Goal: Transaction & Acquisition: Purchase product/service

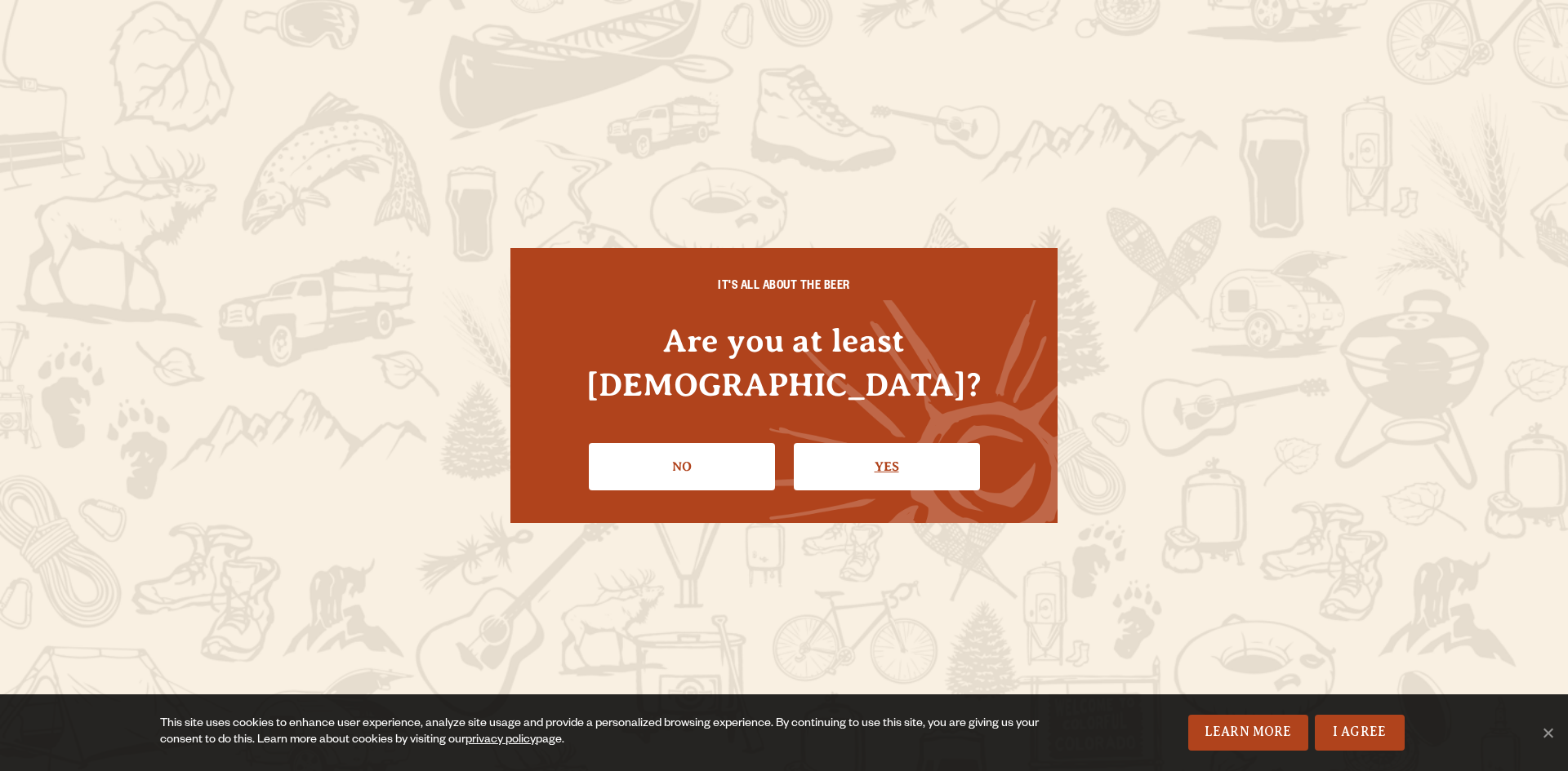
click at [915, 452] on link "Yes" at bounding box center [886, 467] width 186 height 48
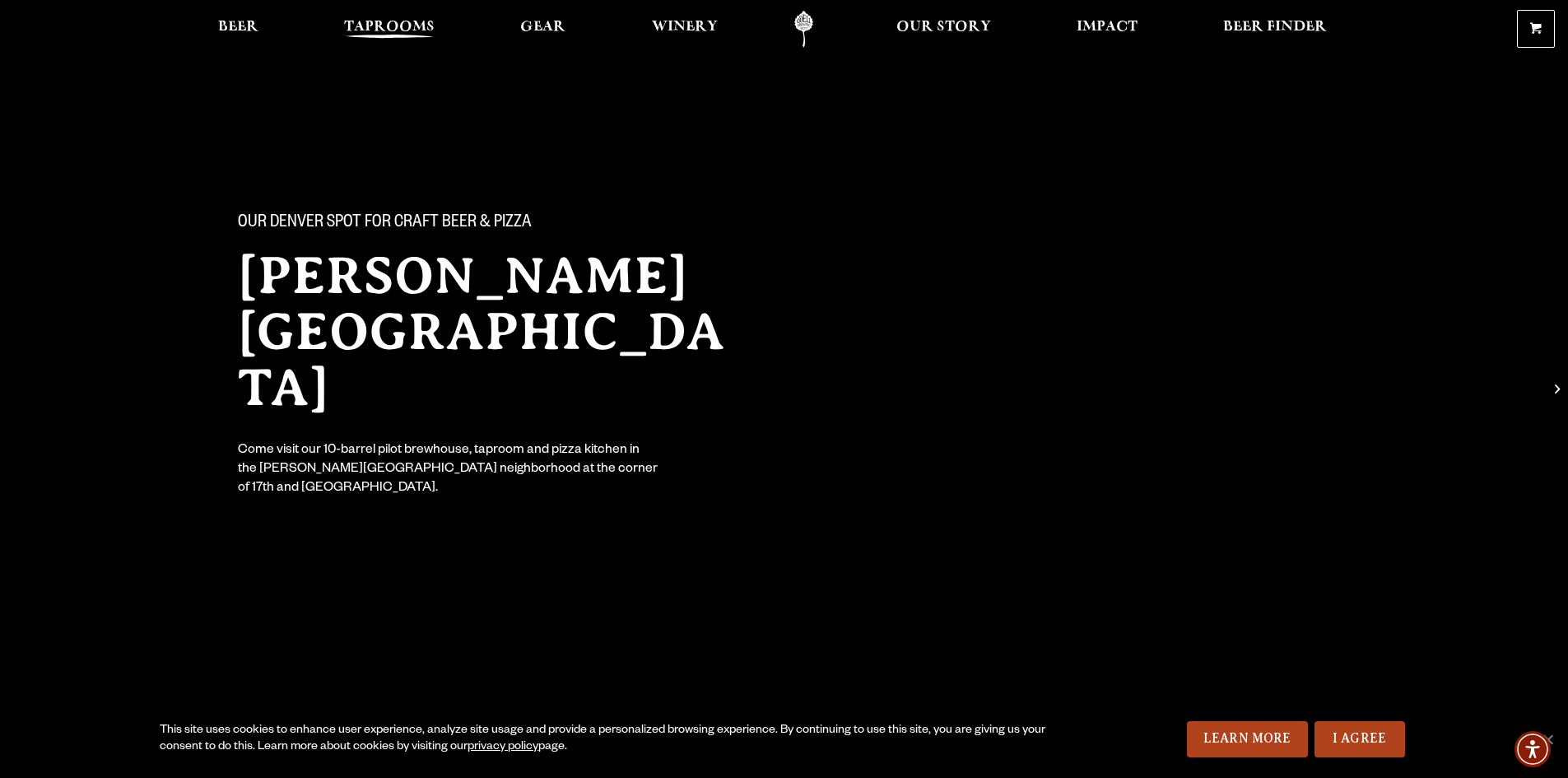
click at [369, 23] on span "Taprooms" at bounding box center [390, 27] width 91 height 13
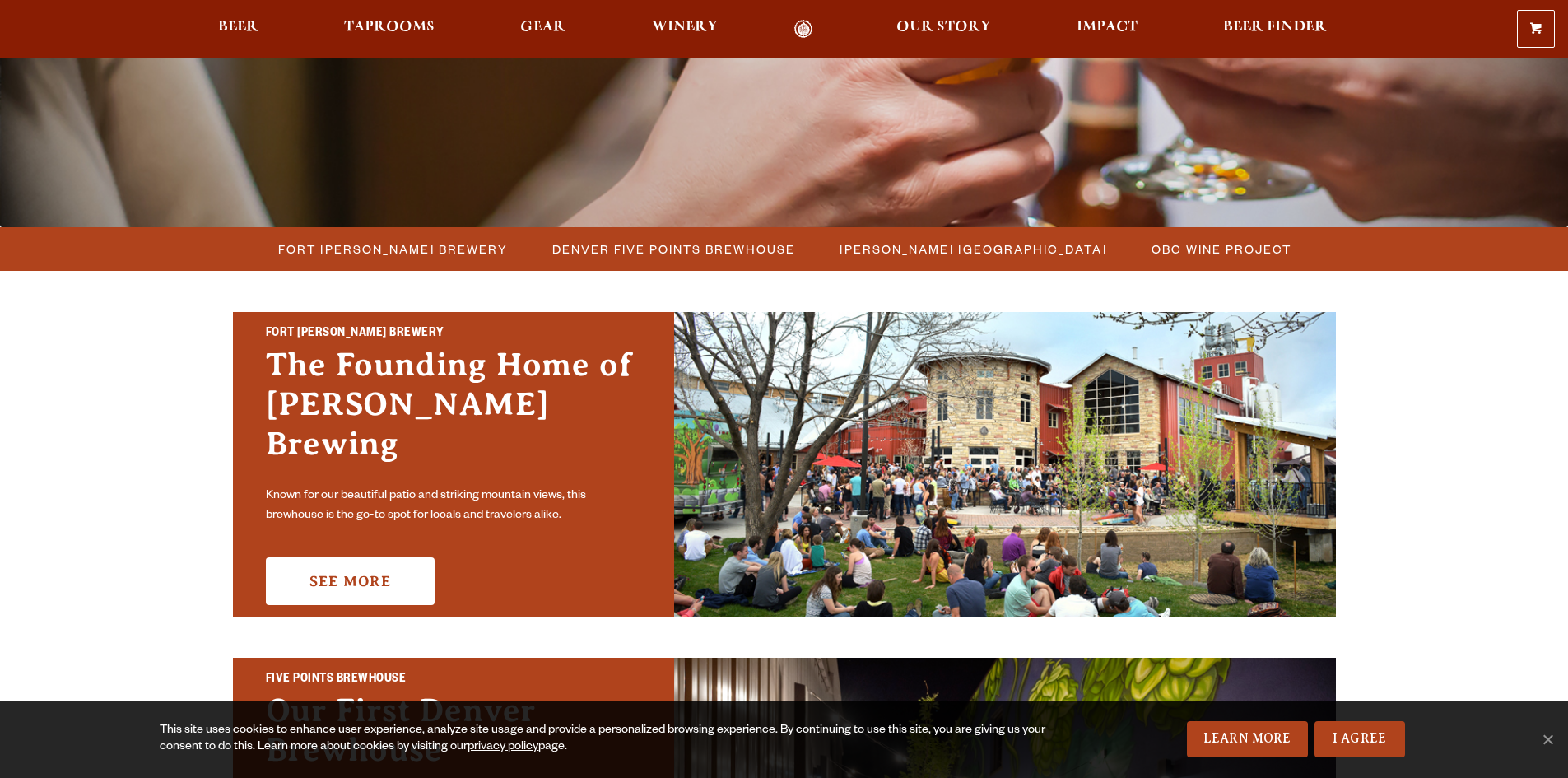
scroll to position [330, 0]
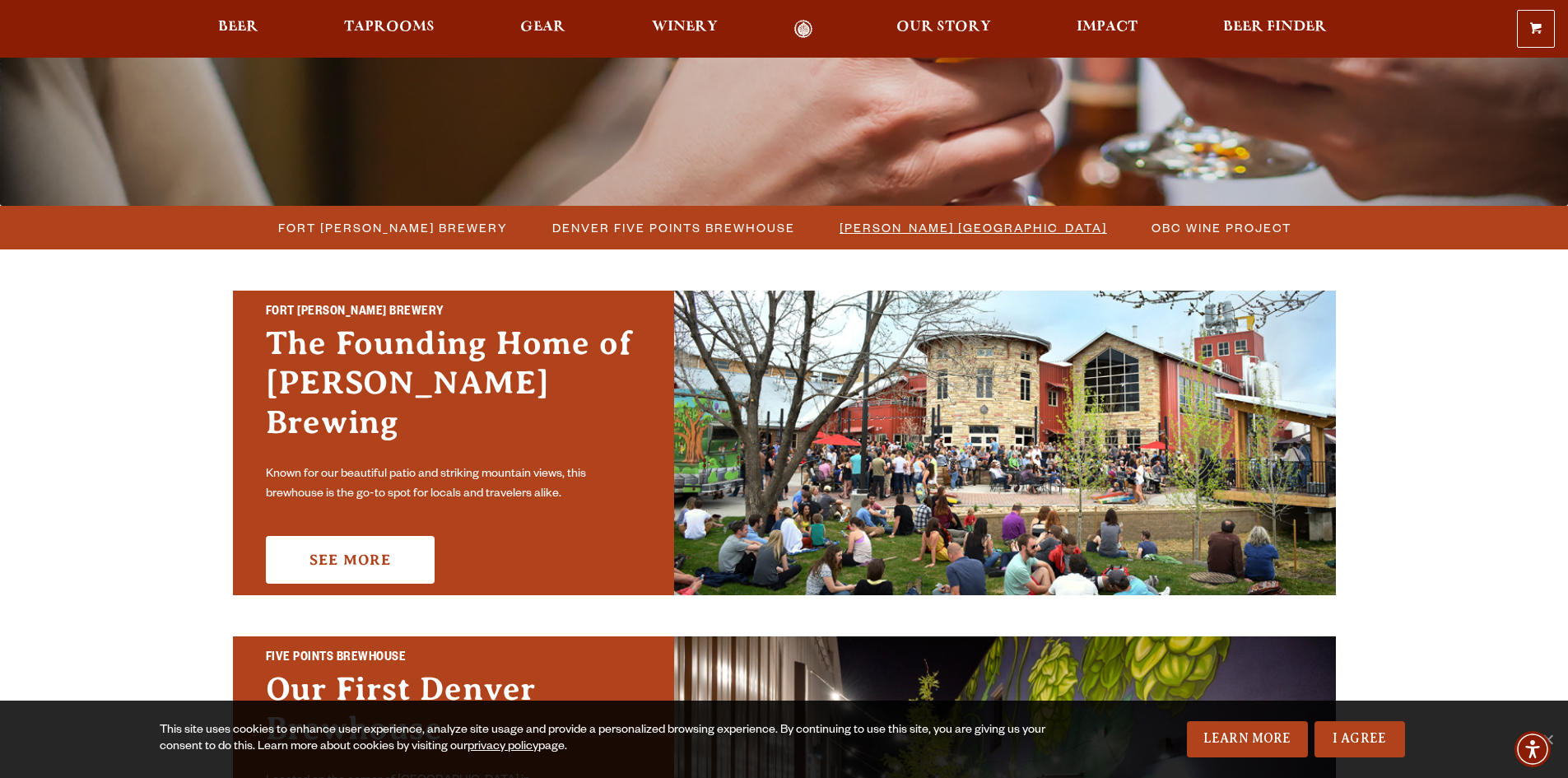
click at [948, 232] on span "[PERSON_NAME] [GEOGRAPHIC_DATA]" at bounding box center [973, 227] width 268 height 24
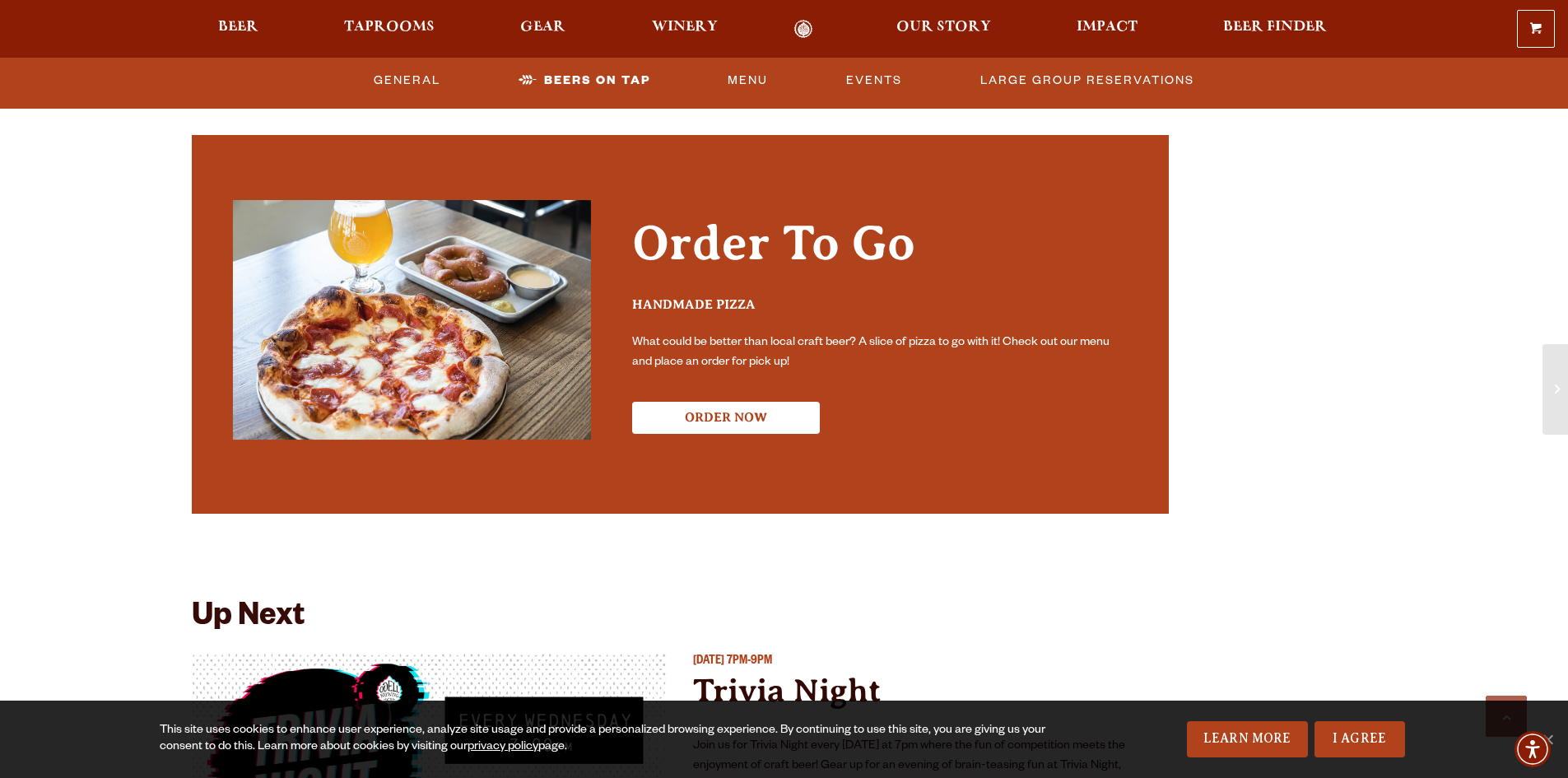
scroll to position [3623, 0]
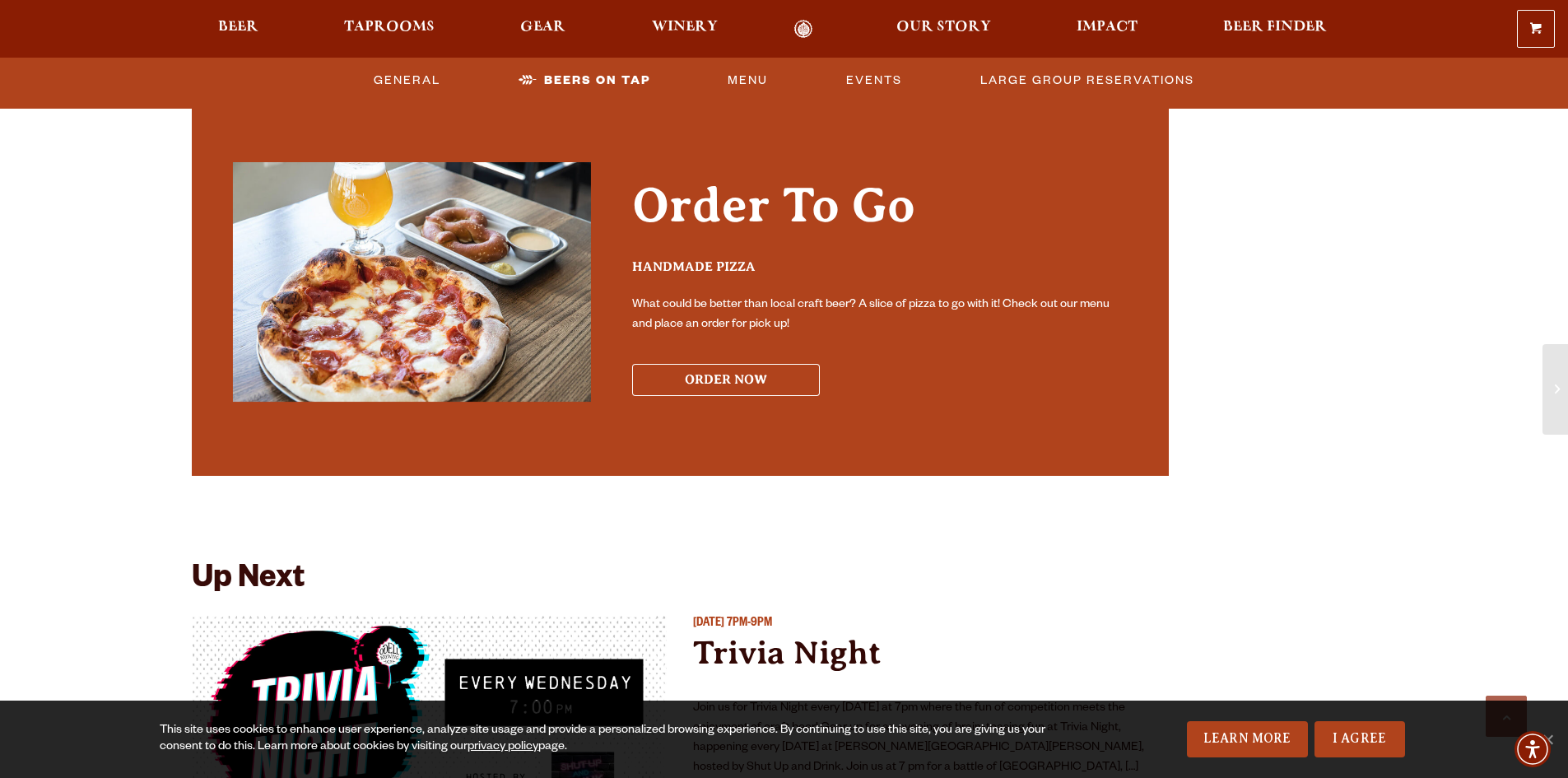
click at [733, 364] on button "ORDER NOW" at bounding box center [726, 379] width 187 height 32
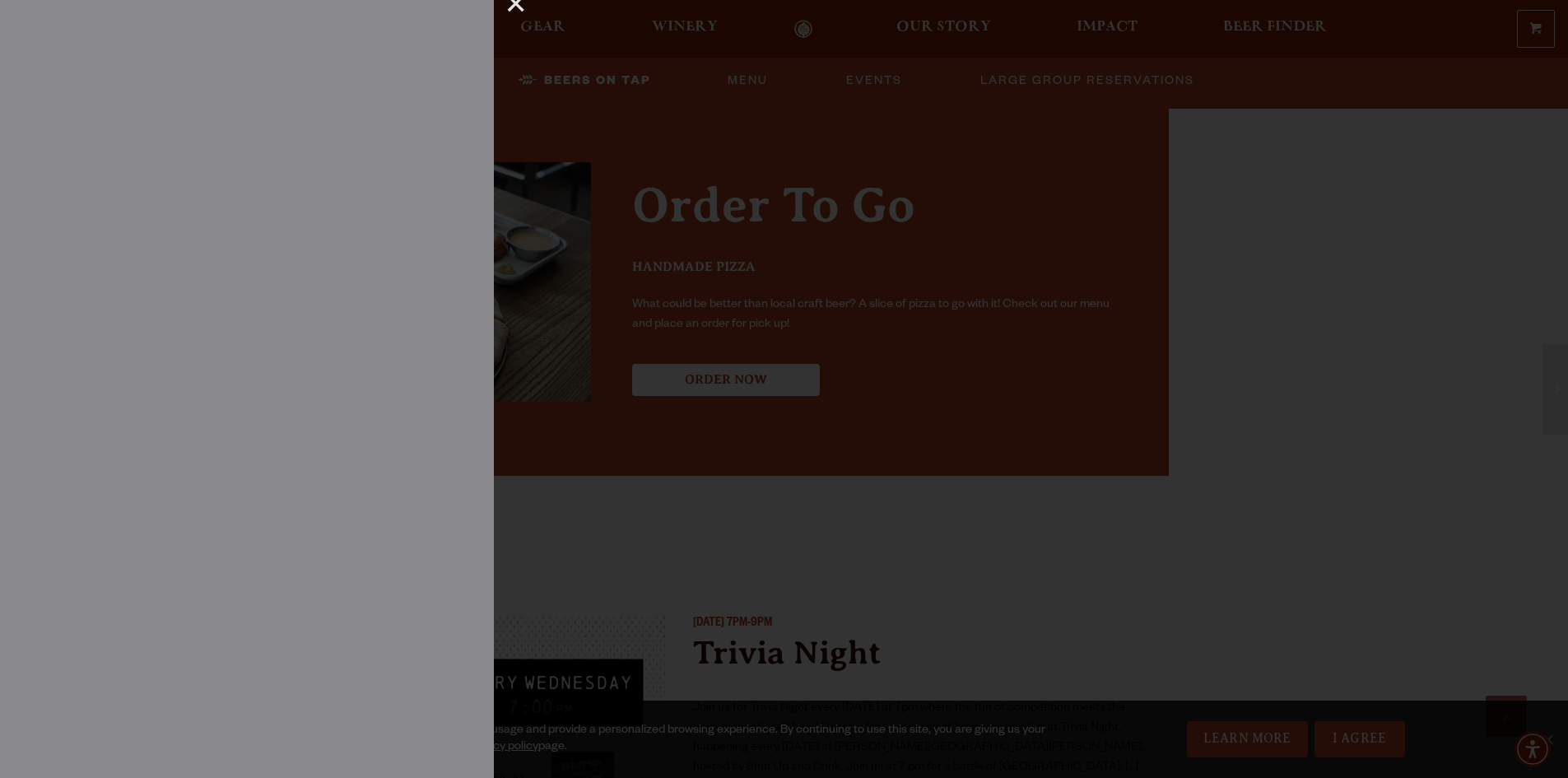
scroll to position [9, 0]
click at [894, 326] on div at bounding box center [784, 389] width 1568 height 778
click at [931, 429] on div at bounding box center [784, 389] width 1568 height 778
click at [797, 512] on div at bounding box center [784, 389] width 1568 height 778
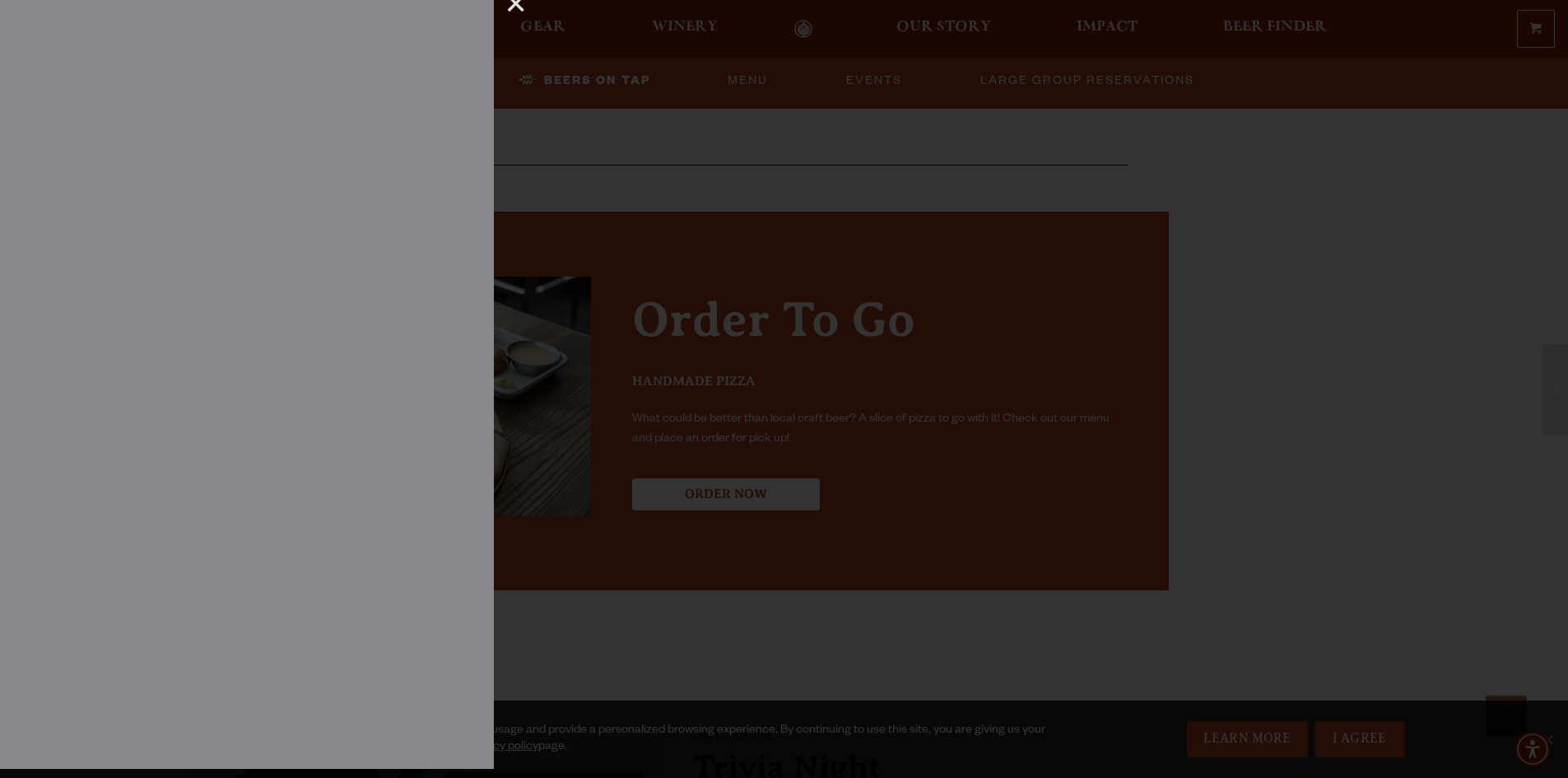
scroll to position [3211, 0]
